Goal: Information Seeking & Learning: Learn about a topic

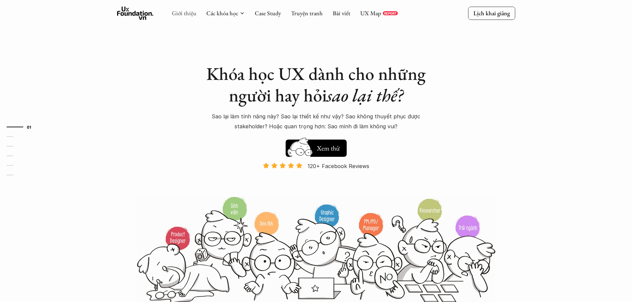
click at [180, 14] on link "Giới thiệu" at bounding box center [184, 13] width 25 height 8
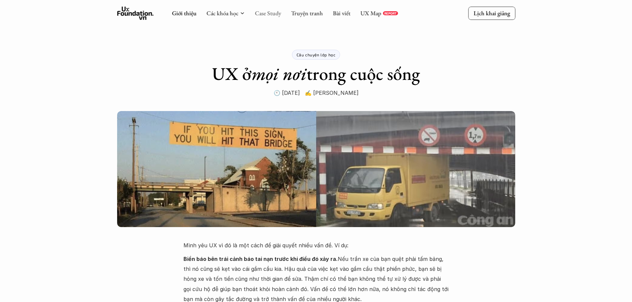
click at [267, 10] on link "Case Study" at bounding box center [268, 13] width 26 height 8
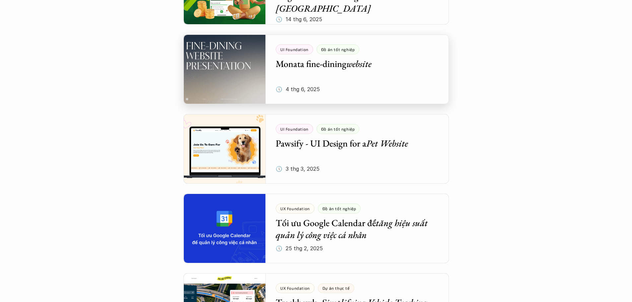
scroll to position [630, 0]
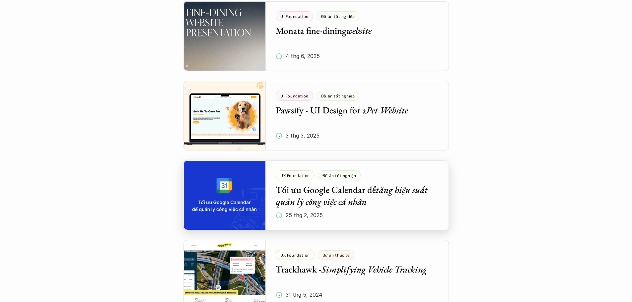
click at [403, 202] on div at bounding box center [315, 195] width 265 height 70
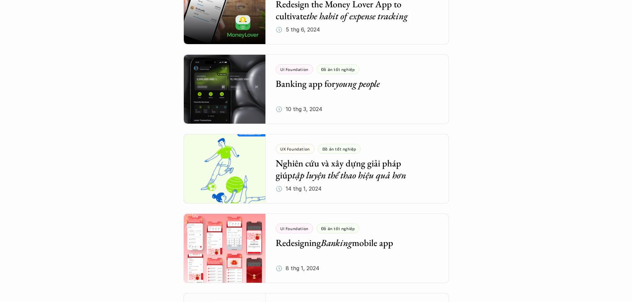
scroll to position [1326, 0]
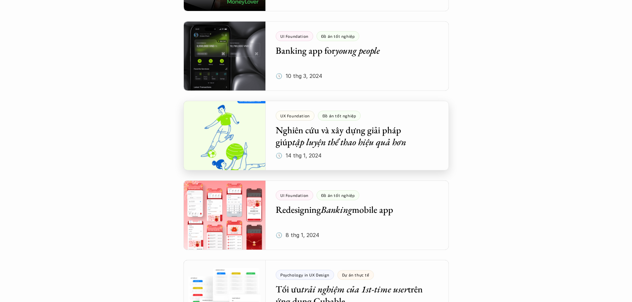
click at [354, 136] on div at bounding box center [315, 136] width 265 height 70
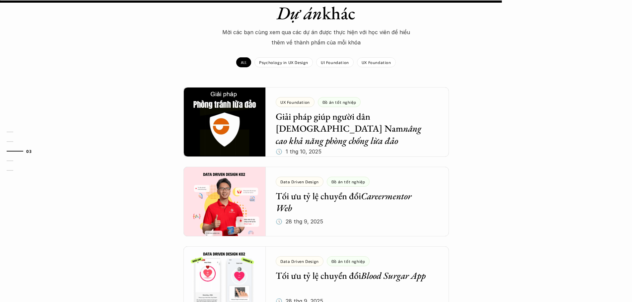
scroll to position [530, 0]
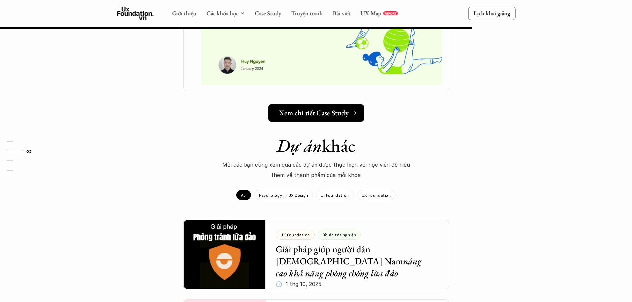
click at [337, 117] on h5 "Xem chi tiết Case Study" at bounding box center [314, 113] width 70 height 9
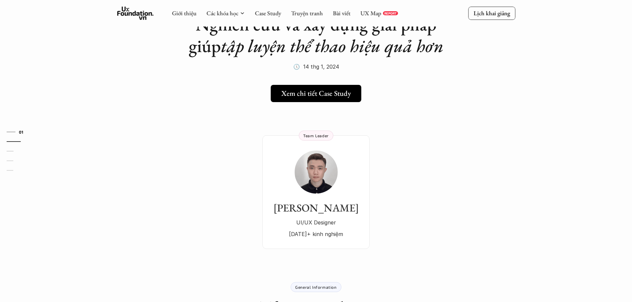
scroll to position [0, 0]
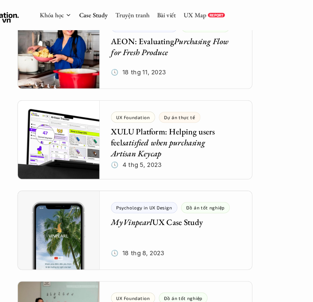
scroll to position [2925, 0]
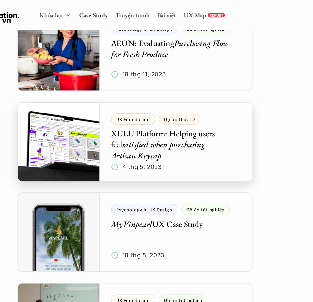
click at [200, 119] on div at bounding box center [156, 125] width 207 height 70
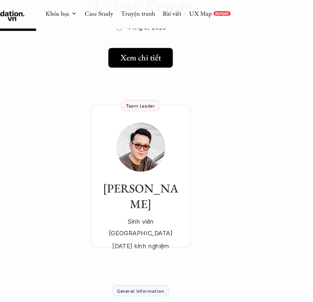
scroll to position [105, 0]
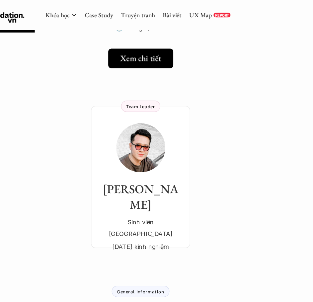
click at [158, 57] on link "Xem chi tiết" at bounding box center [156, 51] width 57 height 17
click at [121, 15] on link "Case Study" at bounding box center [119, 13] width 25 height 7
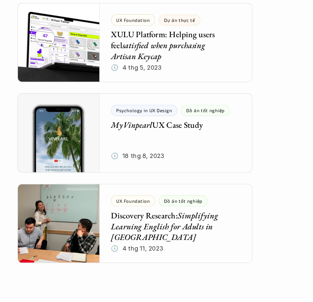
scroll to position [3005, 0]
